Goal: Book appointment/travel/reservation

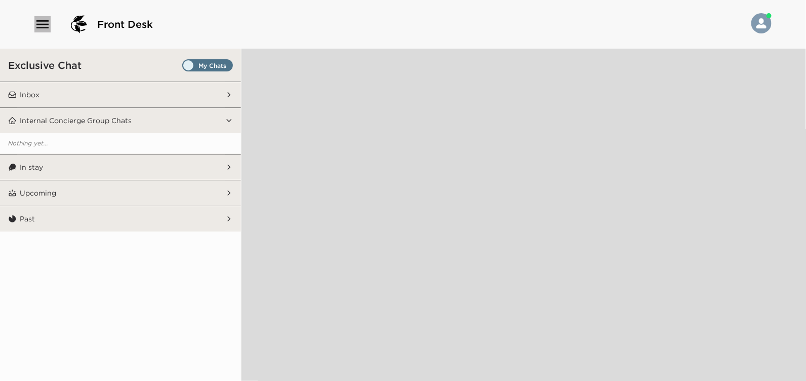
click at [43, 24] on icon "button" at bounding box center [42, 24] width 12 height 8
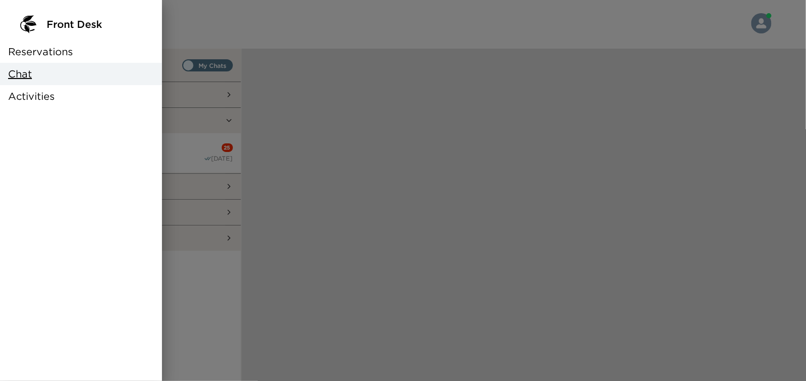
click at [44, 51] on span "Reservations" at bounding box center [40, 52] width 65 height 14
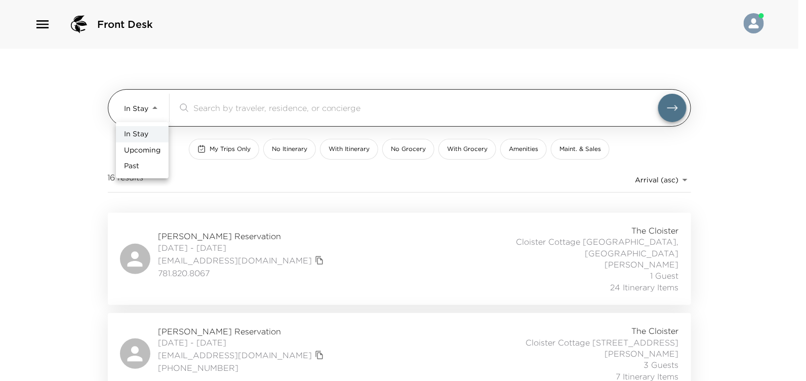
click at [154, 107] on body "Front Desk In Stay In-Stay ​ My Trips Only No Itinerary With Itinerary No Groce…" at bounding box center [403, 190] width 806 height 381
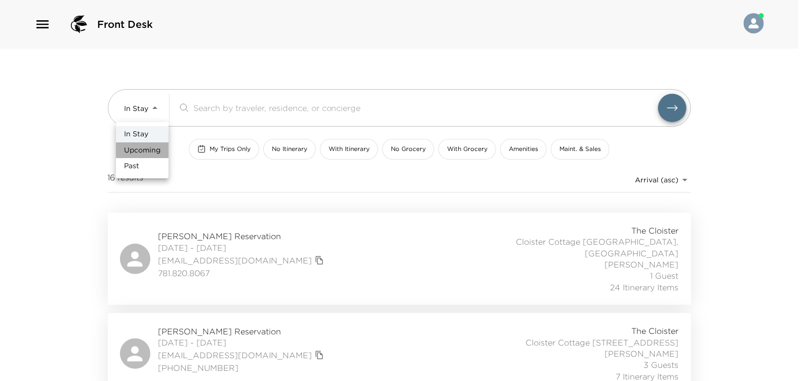
click at [137, 152] on span "Upcoming" at bounding box center [142, 150] width 36 height 10
type input "Upcoming"
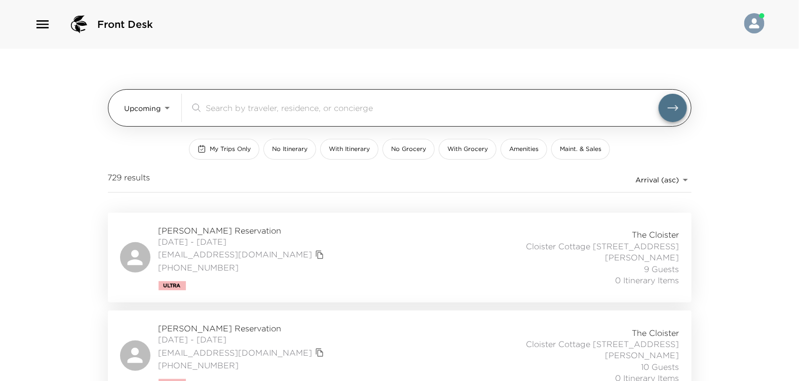
click at [228, 105] on input "search" at bounding box center [432, 108] width 453 height 12
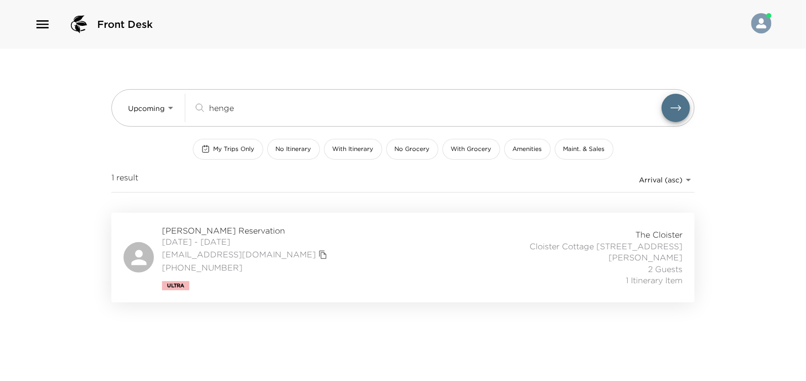
type input "henge"
click at [212, 235] on span "[PERSON_NAME] Reservation" at bounding box center [246, 230] width 168 height 11
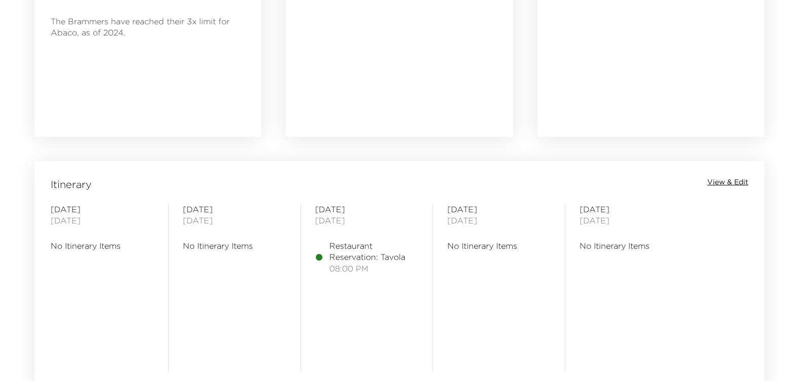
scroll to position [810, 0]
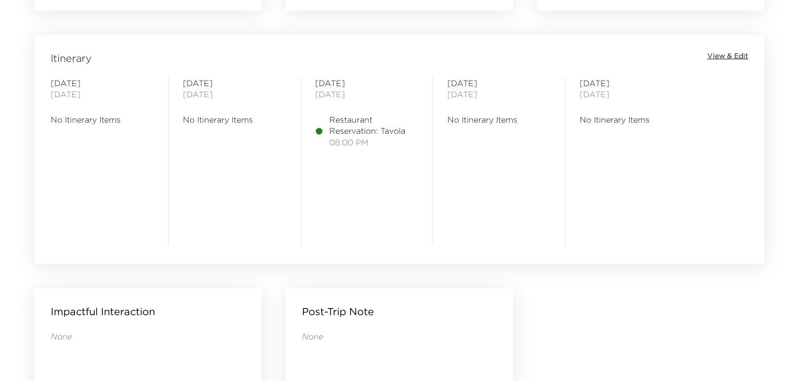
click at [347, 124] on span "Restaurant Reservation: Tavola" at bounding box center [373, 125] width 89 height 23
click at [320, 128] on icon at bounding box center [319, 131] width 7 height 7
drag, startPoint x: 320, startPoint y: 128, endPoint x: 336, endPoint y: 129, distance: 16.7
click at [336, 129] on span "Restaurant Reservation: Tavola" at bounding box center [373, 125] width 89 height 23
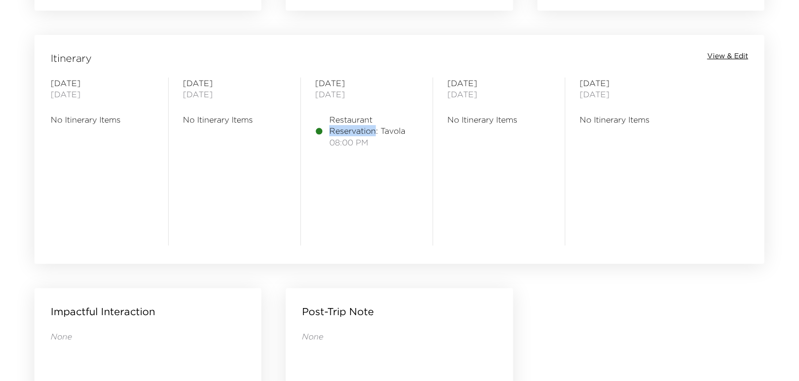
click at [336, 129] on span "Restaurant Reservation: Tavola" at bounding box center [373, 125] width 89 height 23
drag, startPoint x: 336, startPoint y: 129, endPoint x: 342, endPoint y: 138, distance: 11.0
click at [342, 138] on span "08:00 PM" at bounding box center [373, 142] width 89 height 11
click at [344, 141] on span "08:00 PM" at bounding box center [373, 142] width 89 height 11
click at [347, 147] on span "08:00 PM" at bounding box center [373, 142] width 89 height 11
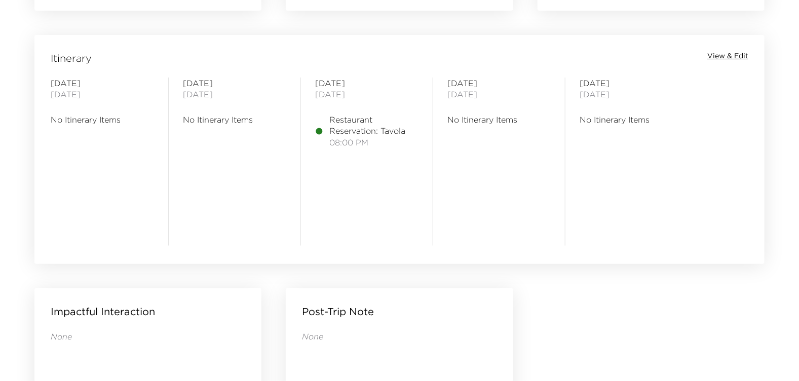
click at [332, 83] on span "Saturday" at bounding box center [366, 83] width 103 height 11
click at [333, 89] on span "October 11, 2025" at bounding box center [366, 94] width 103 height 11
drag, startPoint x: 333, startPoint y: 89, endPoint x: 353, endPoint y: 102, distance: 23.5
click at [353, 101] on div "Saturday October 11, 2025 Restaurant Reservation: Tavola 08:00 PM" at bounding box center [366, 162] width 103 height 168
